Goal: Task Accomplishment & Management: Complete application form

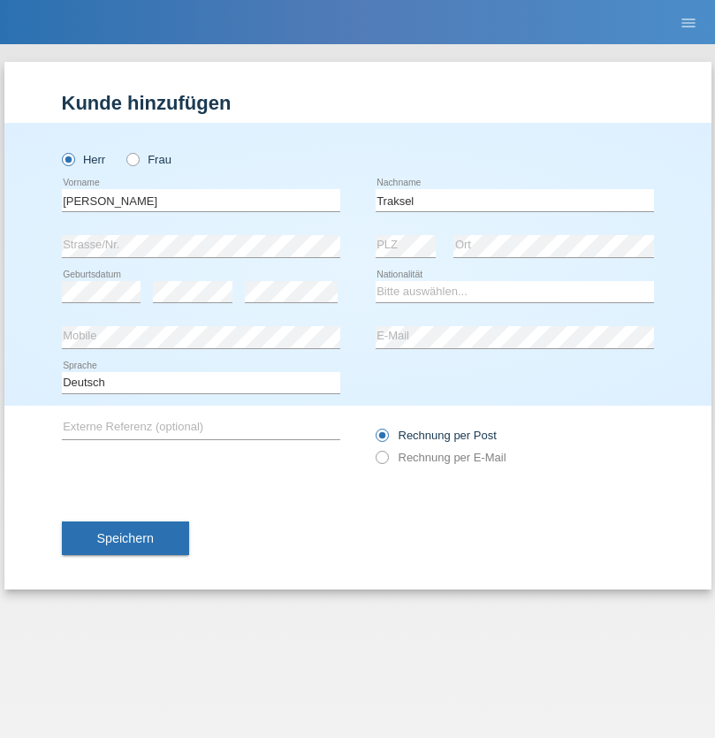
type input "Traksel"
select select "DE"
select select "C"
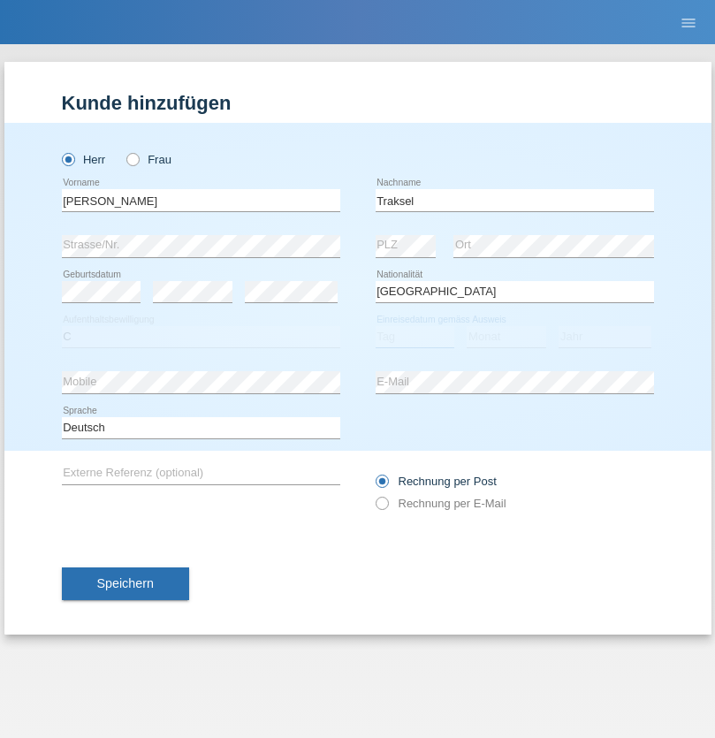
select select "01"
select select "07"
select select "2008"
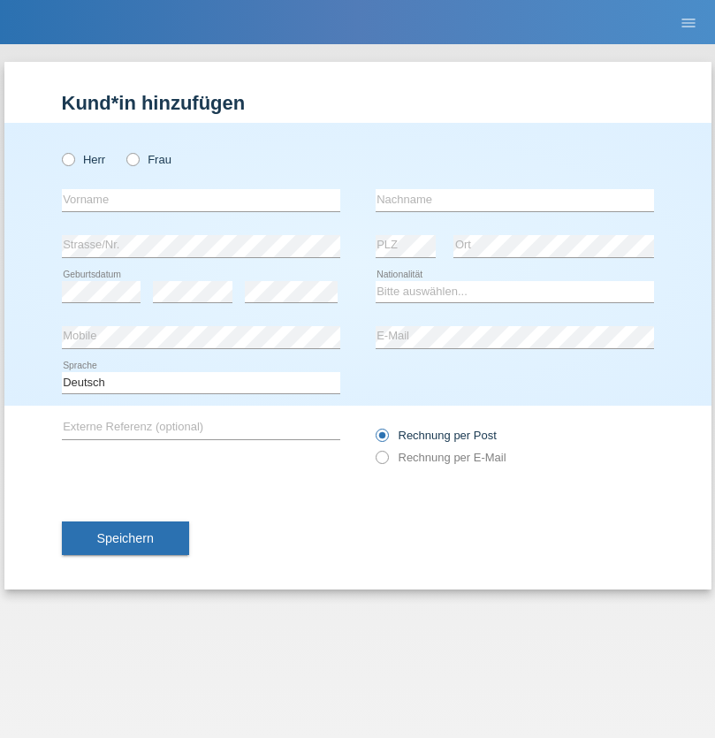
radio input "true"
click at [201, 200] on input "text" at bounding box center [201, 200] width 278 height 22
type input "Adrian Mihaila"
click at [514, 200] on input "text" at bounding box center [514, 200] width 278 height 22
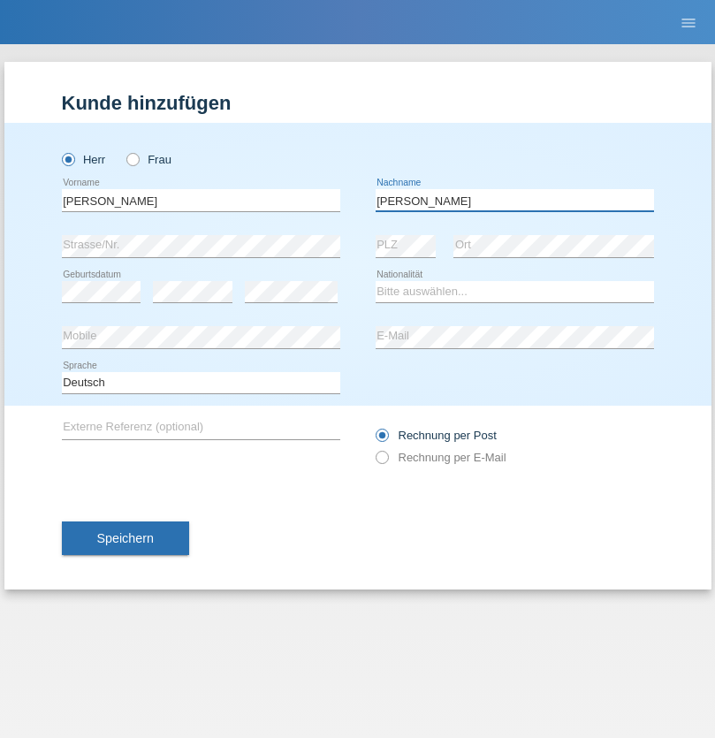
type input "Adrian Mihaila"
select select "RO"
select select "C"
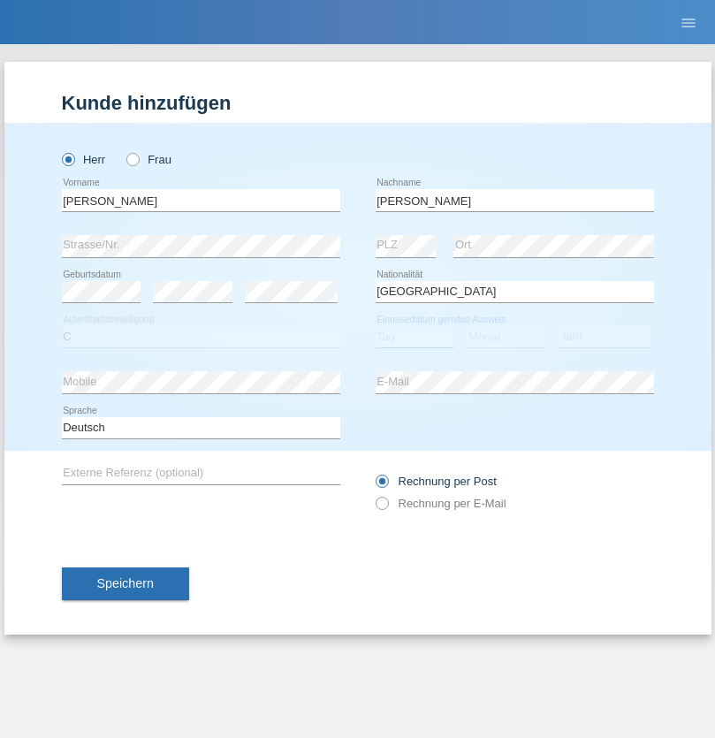
select select "18"
select select "11"
select select "2021"
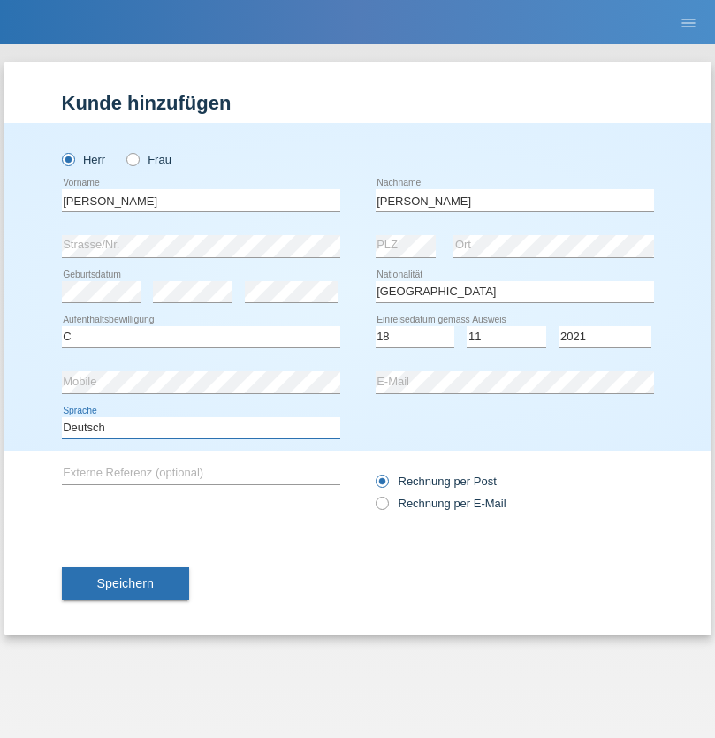
select select "en"
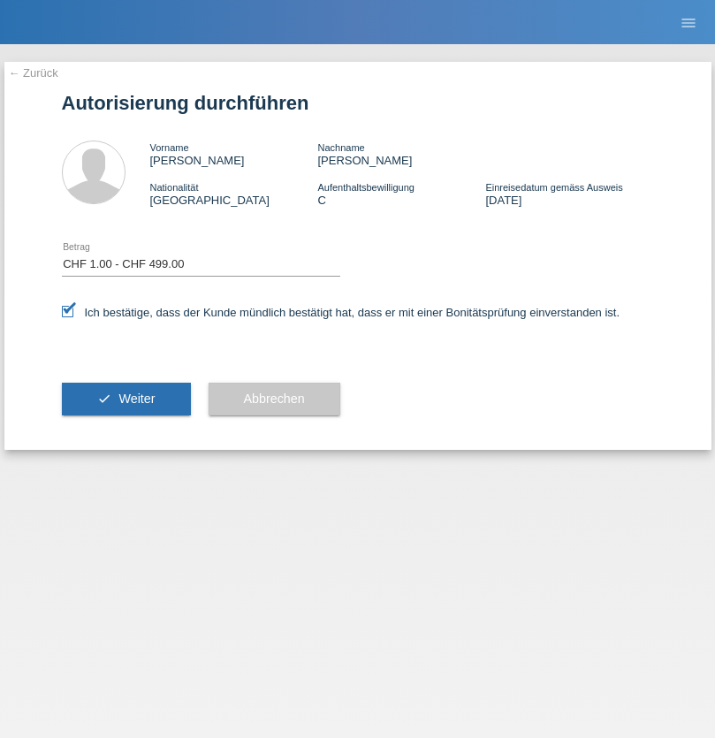
select select "1"
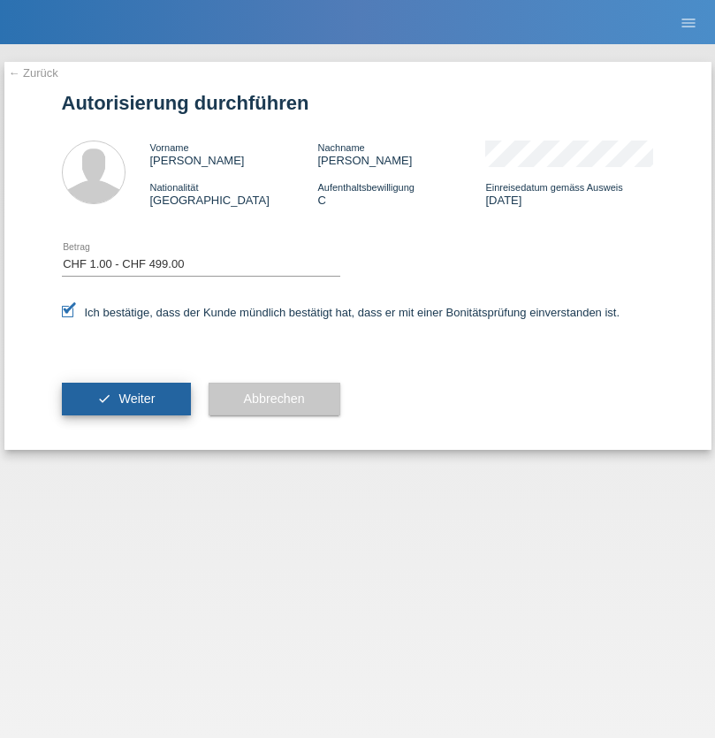
click at [125, 398] on span "Weiter" at bounding box center [136, 398] width 36 height 14
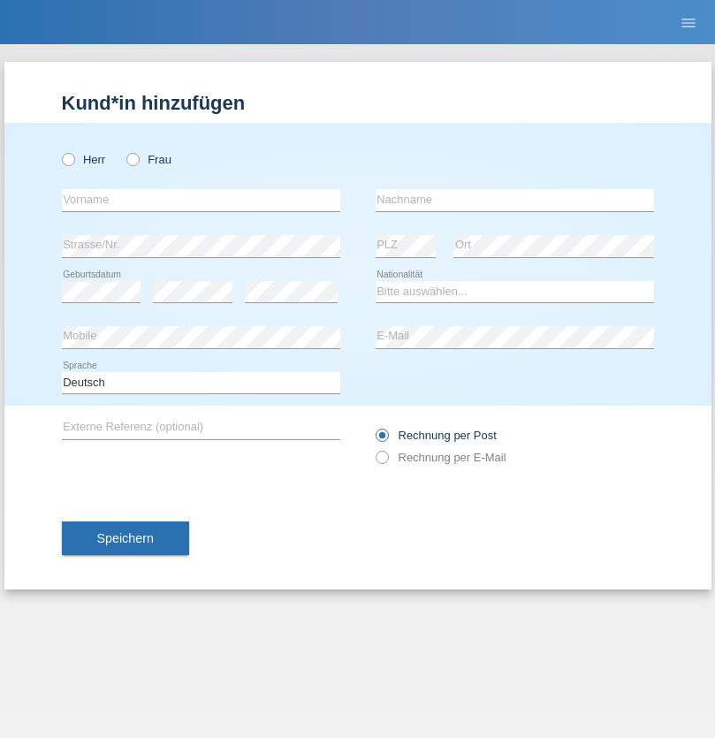
radio input "true"
click at [201, 200] on input "text" at bounding box center [201, 200] width 278 height 22
type input "Ketty"
click at [514, 200] on input "text" at bounding box center [514, 200] width 278 height 22
type input "Kalupnath"
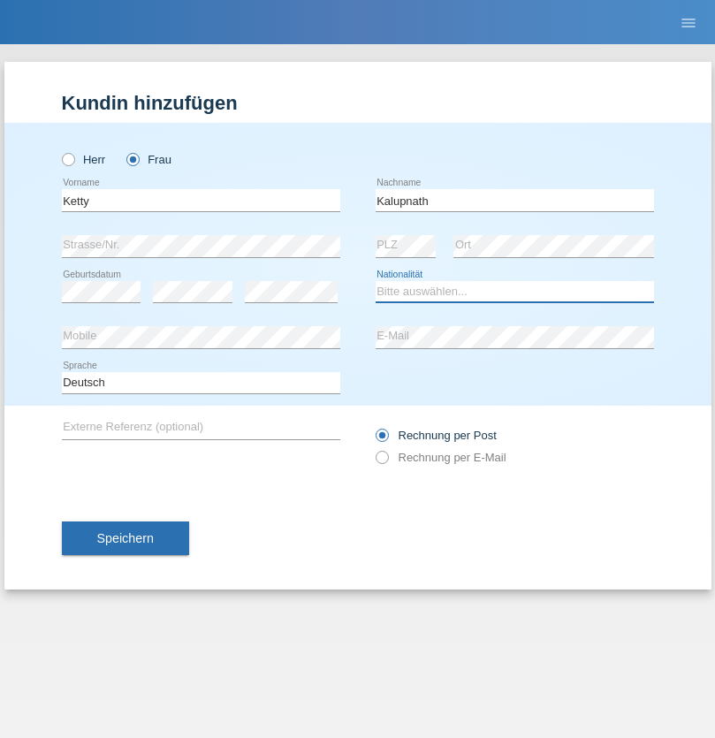
select select "CH"
radio input "true"
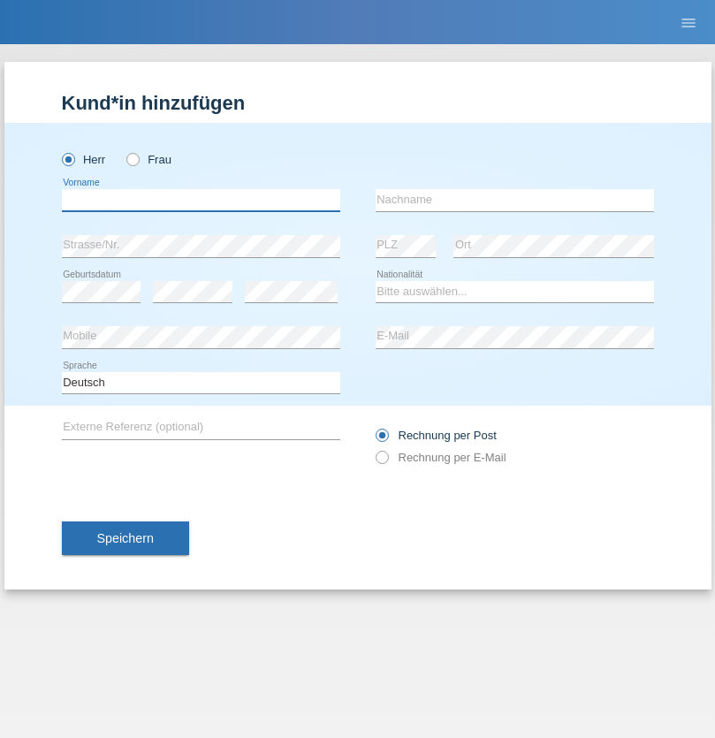
click at [201, 200] on input "text" at bounding box center [201, 200] width 278 height 22
type input "Franco"
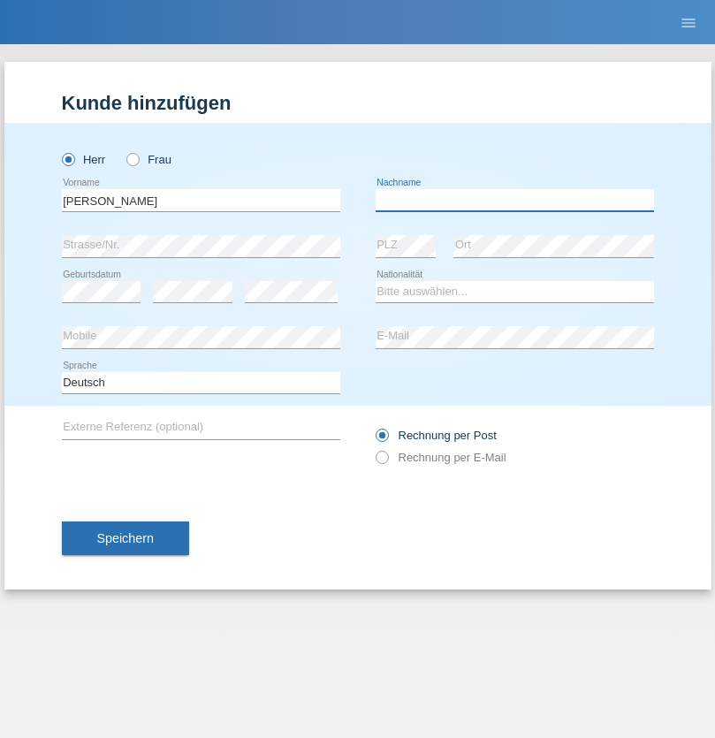
click at [514, 200] on input "text" at bounding box center [514, 200] width 278 height 22
type input "Mucha"
select select "CH"
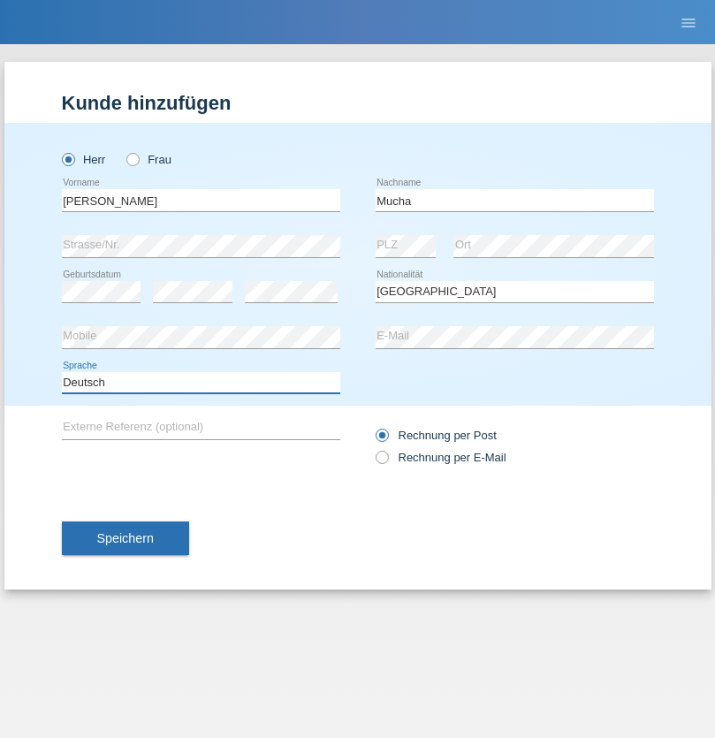
select select "en"
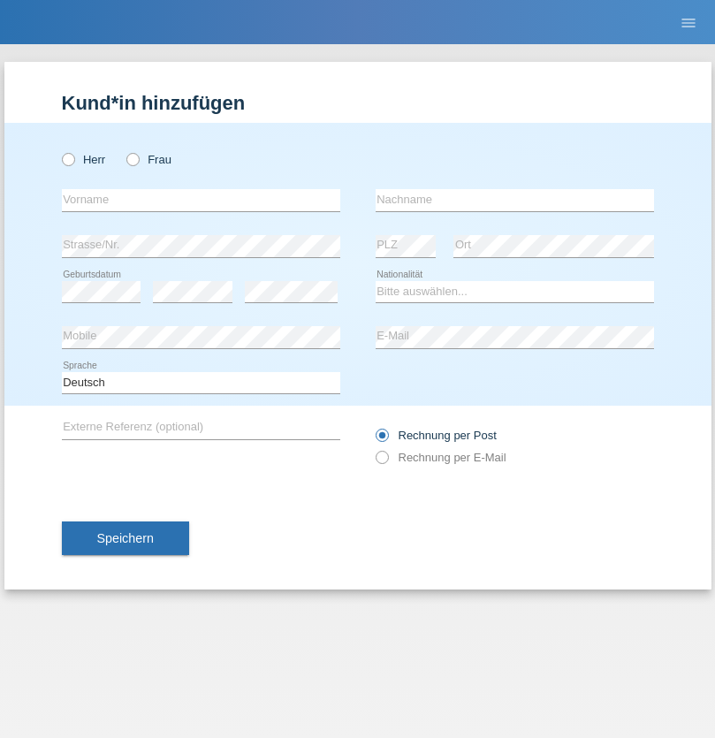
radio input "true"
click at [201, 200] on input "text" at bounding box center [201, 200] width 278 height 22
type input "Franziska"
click at [514, 200] on input "text" at bounding box center [514, 200] width 278 height 22
type input "Starke"
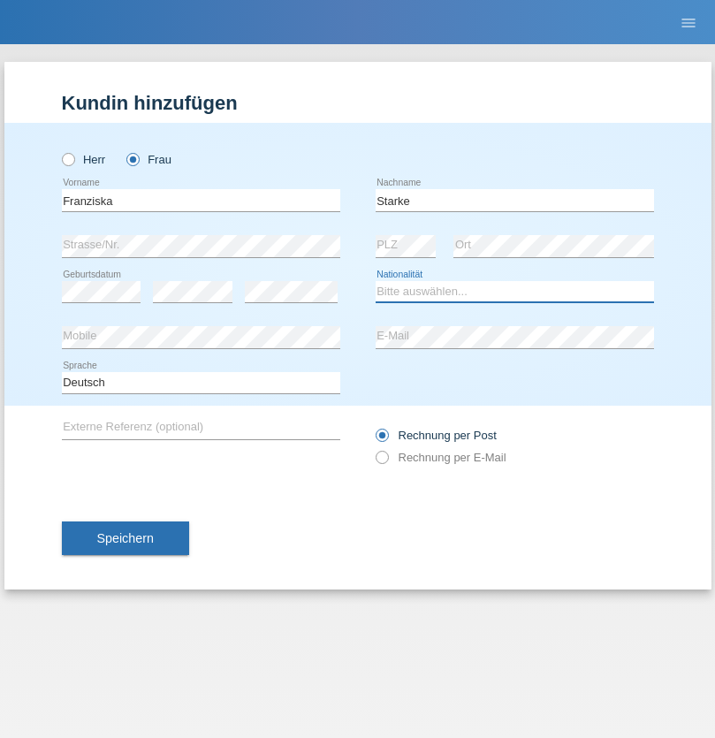
select select "DE"
select select "C"
select select "01"
select select "03"
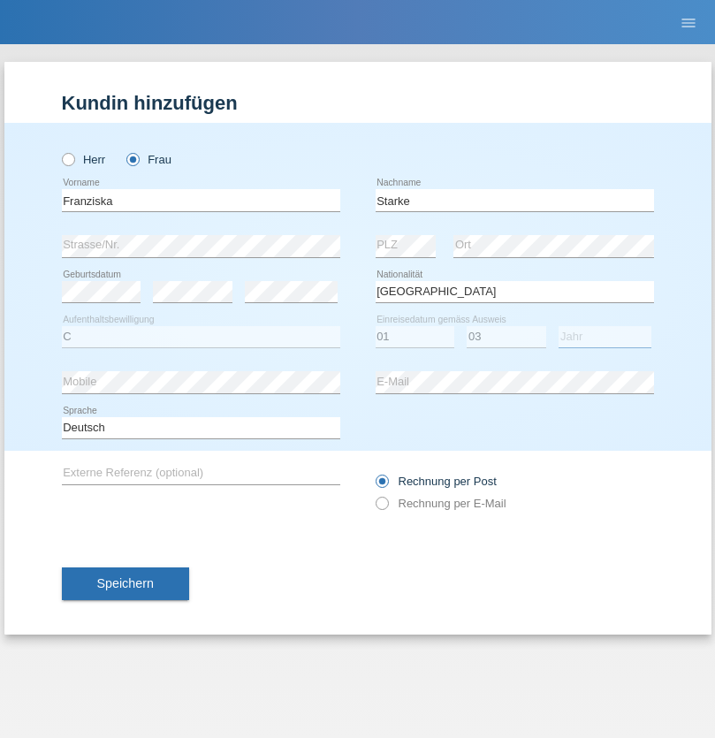
select select "1985"
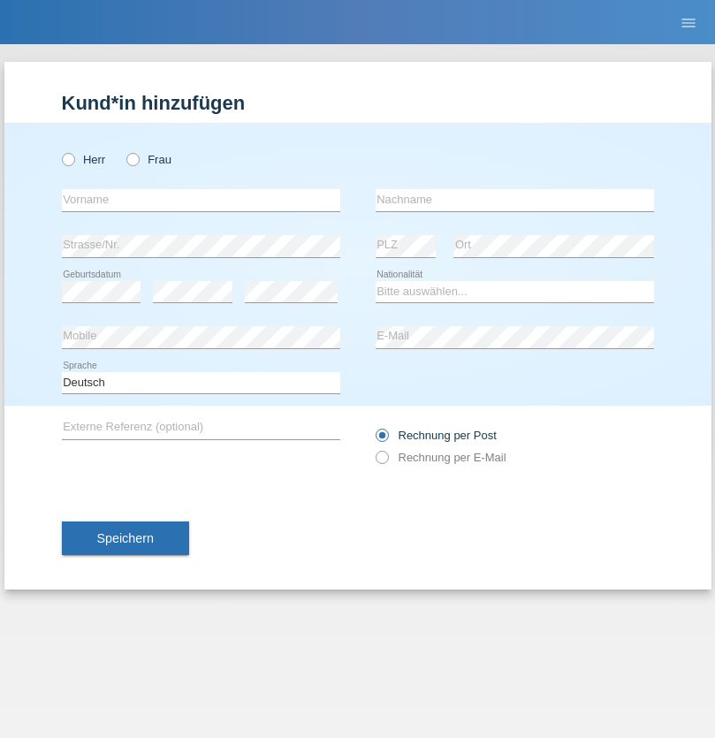
radio input "true"
click at [201, 200] on input "text" at bounding box center [201, 200] width 278 height 22
type input "[DEMOGRAPHIC_DATA]"
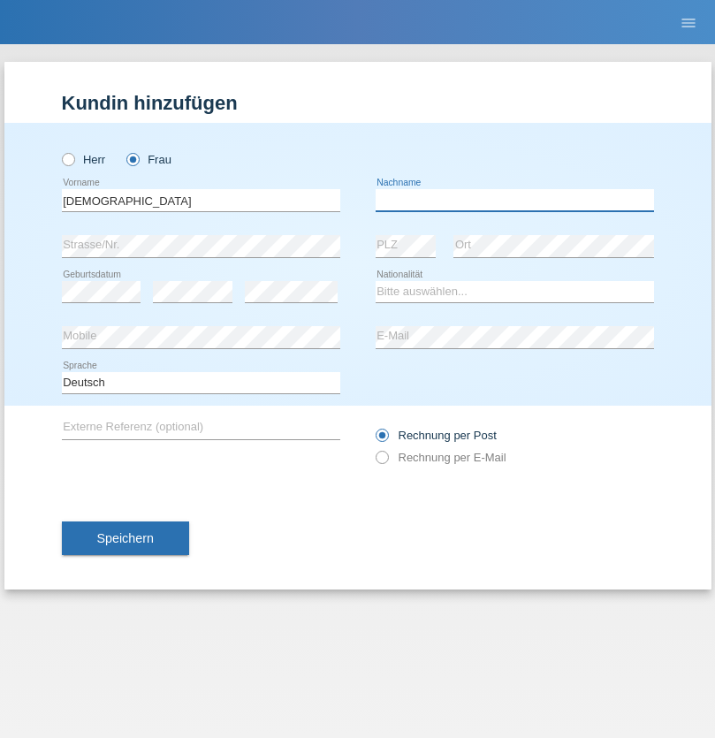
click at [514, 200] on input "text" at bounding box center [514, 200] width 278 height 22
type input "Cimbaljević"
select select "HR"
select select "C"
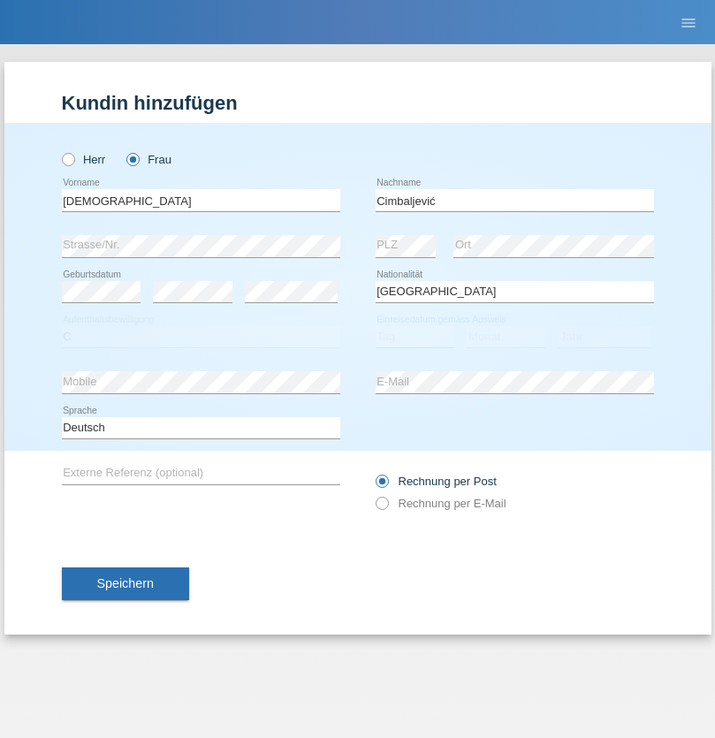
select select "12"
select select "08"
select select "2021"
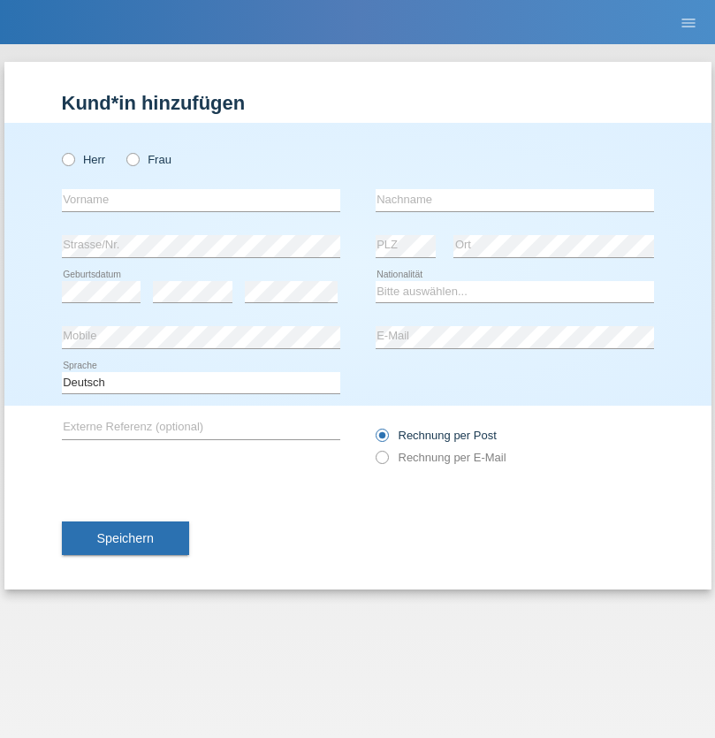
radio input "true"
click at [201, 200] on input "text" at bounding box center [201, 200] width 278 height 22
type input "Batsche"
click at [514, 200] on input "text" at bounding box center [514, 200] width 278 height 22
type input "Arifoska"
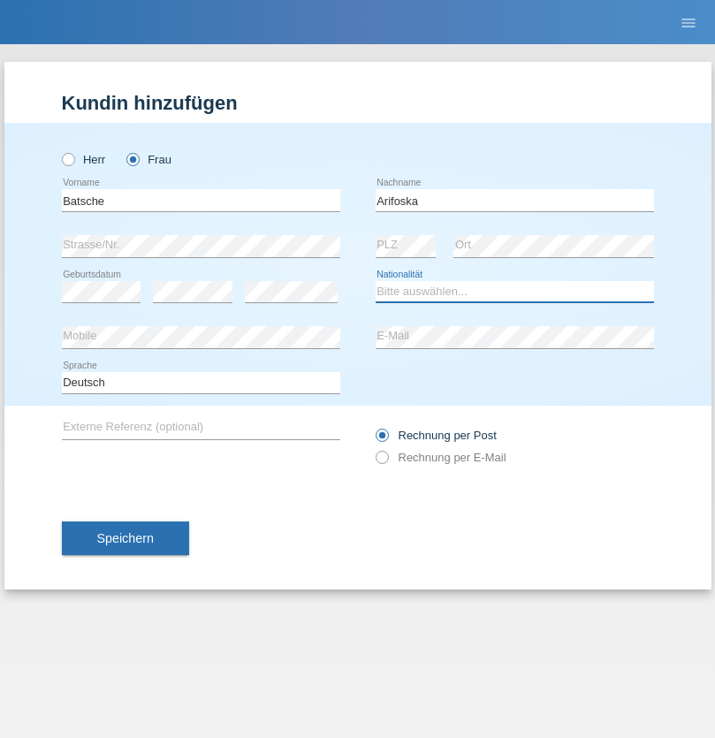
select select "CH"
radio input "true"
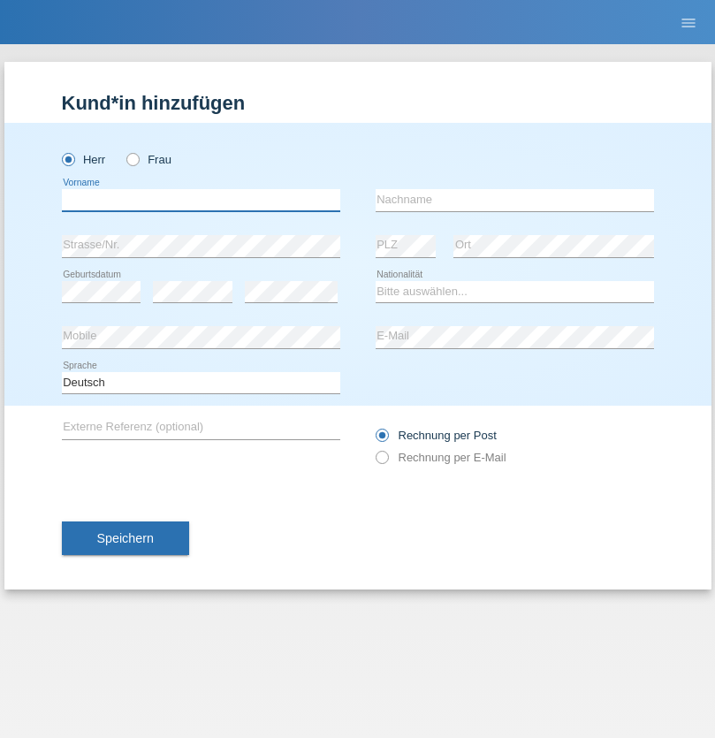
click at [201, 200] on input "text" at bounding box center [201, 200] width 278 height 22
type input "Emre"
click at [514, 200] on input "text" at bounding box center [514, 200] width 278 height 22
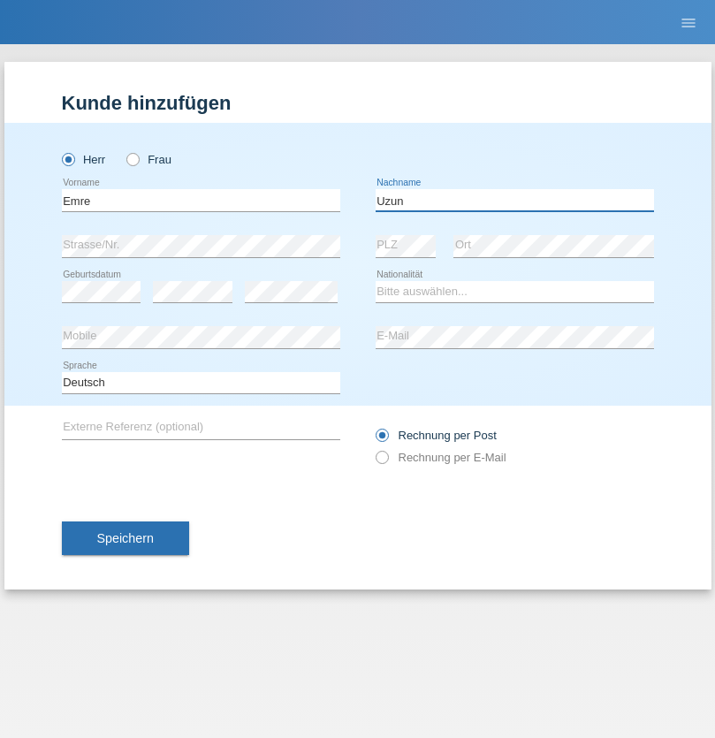
type input "Uzun"
select select "CH"
